Goal: Information Seeking & Learning: Learn about a topic

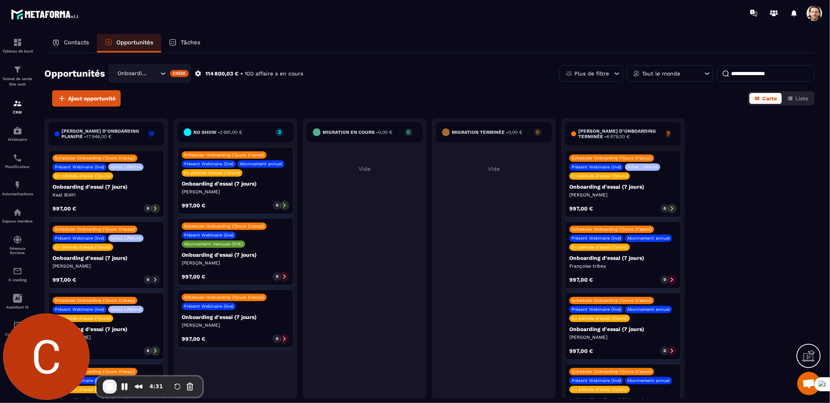
scroll to position [231, 0]
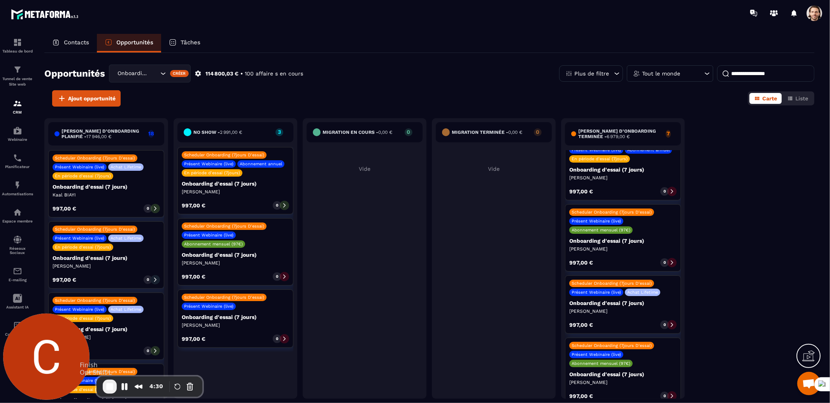
click at [109, 388] on span "End Recording" at bounding box center [109, 386] width 9 height 9
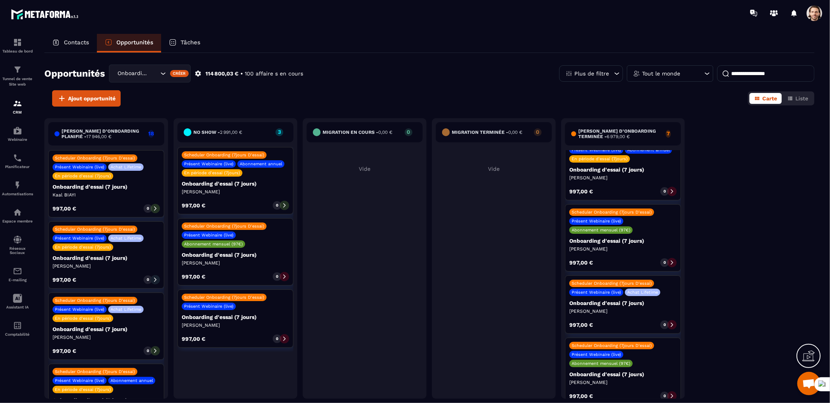
click at [579, 156] on p "En période d'essai (7jours)" at bounding box center [600, 158] width 56 height 5
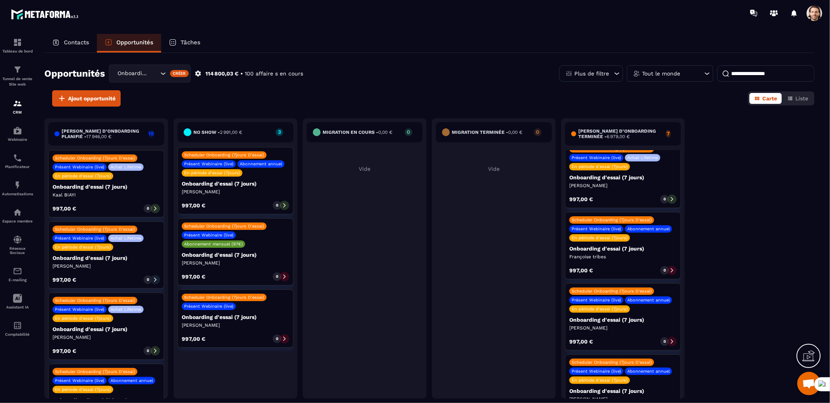
scroll to position [0, 0]
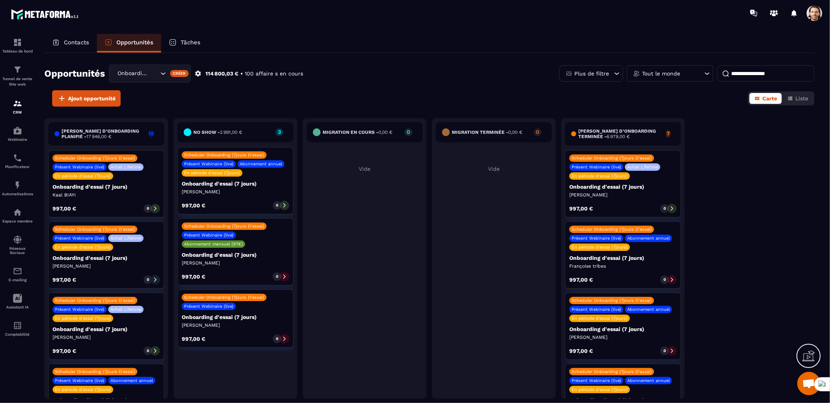
click at [583, 159] on p "Scheduler Onboarding (7jours D'essai)" at bounding box center [612, 158] width 80 height 5
click at [590, 163] on div "Présent Webinaire (live)" at bounding box center [596, 166] width 54 height 7
click at [642, 175] on div "Scheduler Onboarding (7jours D'essai) Présent Webinaire (live) Achat Lifetime E…" at bounding box center [622, 166] width 107 height 25
